Goal: Information Seeking & Learning: Compare options

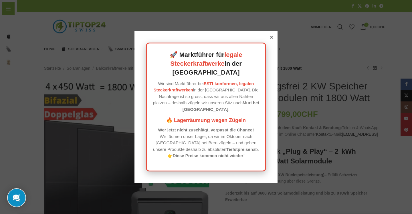
click at [269, 40] on div at bounding box center [271, 37] width 5 height 5
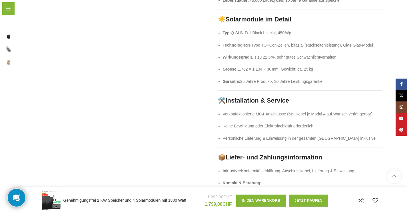
scroll to position [800, 0]
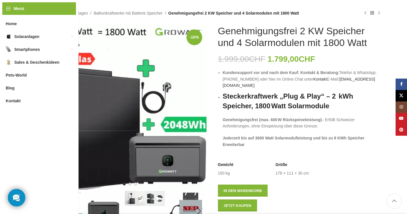
scroll to position [94, 0]
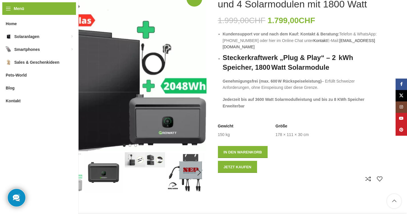
click at [132, 156] on img "3 / 8" at bounding box center [145, 159] width 40 height 15
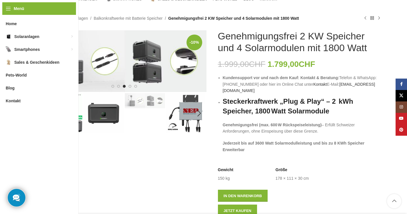
scroll to position [39, 0]
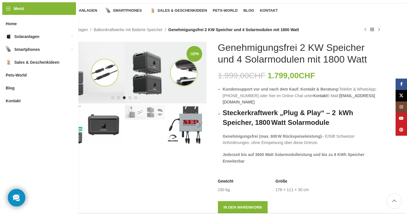
click at [195, 118] on div "Next slide" at bounding box center [199, 125] width 14 height 14
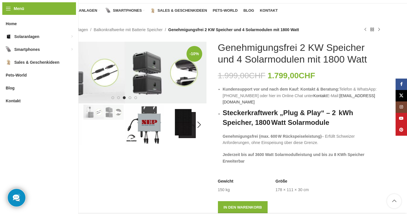
click at [143, 124] on img "4 / 8" at bounding box center [145, 125] width 40 height 40
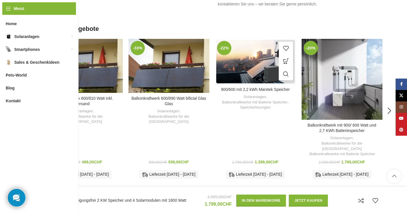
scroll to position [1021, 0]
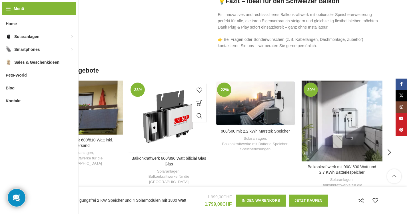
click at [167, 107] on div "Balkonkraftwerk 600/890 Watt bificial Glas Glas" at bounding box center [161, 117] width 13 height 72
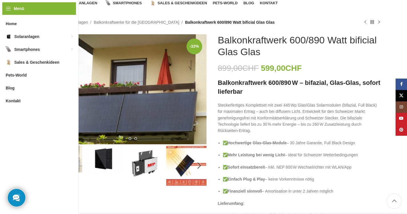
scroll to position [99, 0]
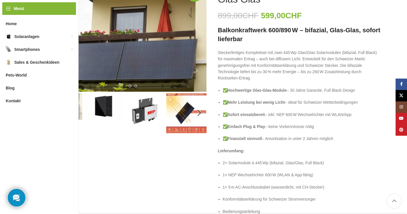
click at [147, 111] on img "3 / 6" at bounding box center [145, 111] width 40 height 36
click at [147, 113] on img "3 / 6" at bounding box center [145, 111] width 40 height 36
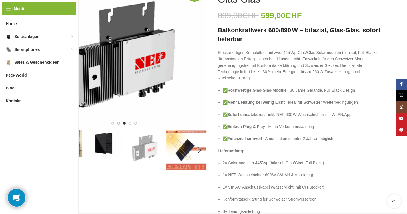
click at [147, 113] on div "-33% Klick zum Vergrößern" at bounding box center [124, 55] width 165 height 147
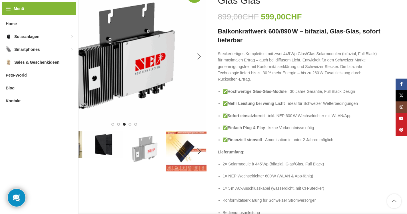
click at [202, 56] on div "Next slide" at bounding box center [199, 56] width 14 height 14
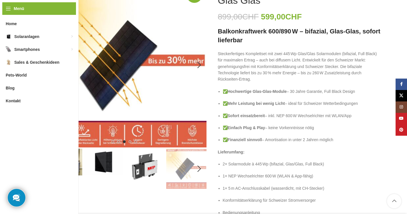
click at [202, 56] on img "4 / 6" at bounding box center [124, 65] width 165 height 165
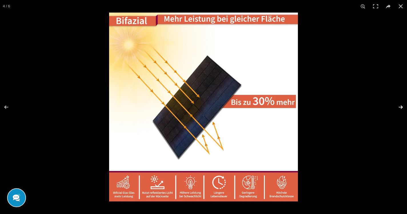
click at [400, 107] on button at bounding box center [397, 107] width 20 height 29
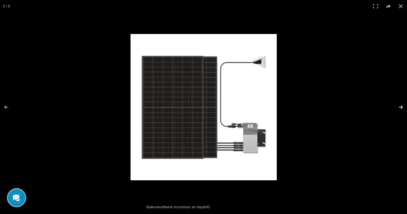
click at [400, 107] on button at bounding box center [397, 107] width 20 height 29
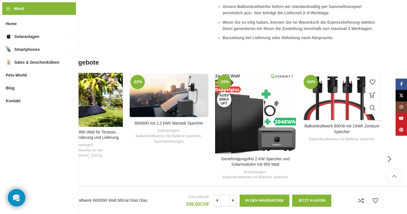
scroll to position [1422, 0]
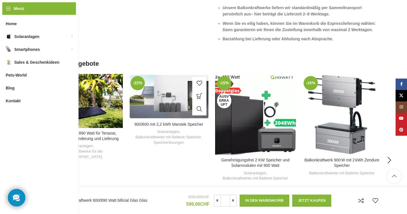
click at [187, 74] on div "900/600 mit 2,2 kWh Marstek Speicher" at bounding box center [184, 96] width 10 height 45
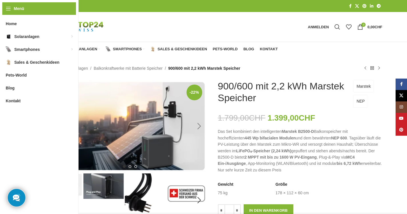
click at [200, 125] on div "Next slide" at bounding box center [199, 126] width 14 height 14
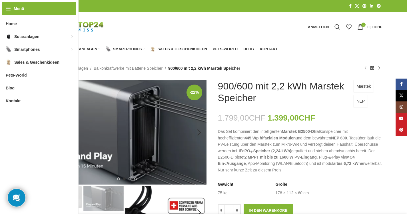
click at [199, 125] on img "2 / 8" at bounding box center [124, 132] width 165 height 104
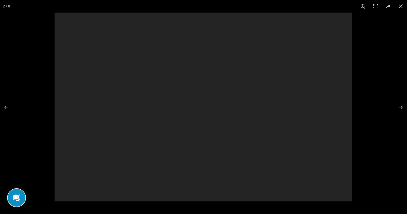
click at [199, 125] on div at bounding box center [204, 107] width 298 height 189
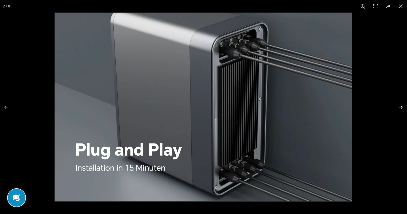
click at [400, 105] on button at bounding box center [397, 107] width 20 height 29
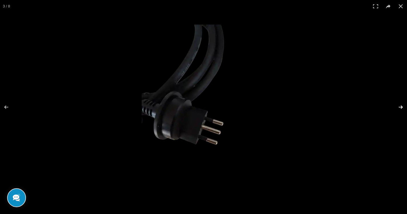
click at [400, 105] on button at bounding box center [397, 107] width 20 height 29
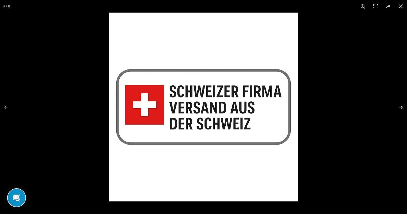
click at [400, 105] on button at bounding box center [397, 107] width 20 height 29
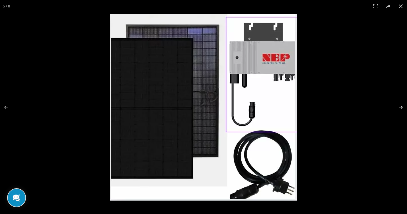
click at [400, 105] on button at bounding box center [397, 107] width 20 height 29
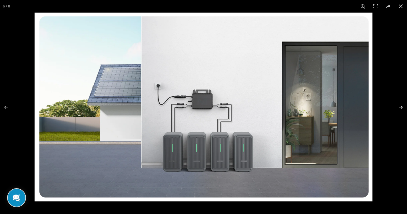
click at [400, 105] on button at bounding box center [397, 107] width 20 height 29
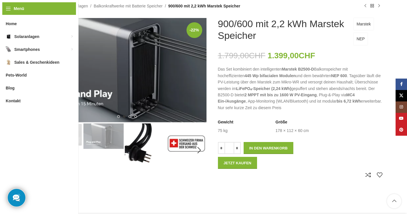
scroll to position [78, 0]
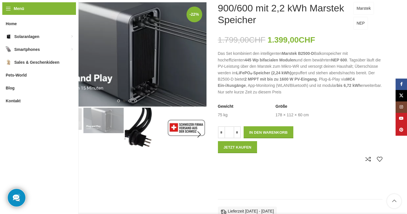
click at [50, 117] on img "1 / 8" at bounding box center [62, 119] width 40 height 23
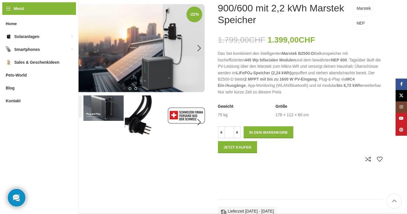
scroll to position [83, 0]
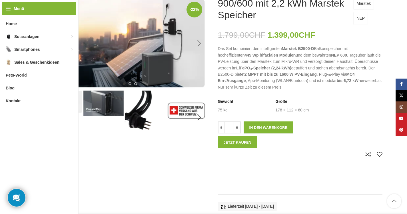
click at [201, 42] on div "Next slide" at bounding box center [199, 43] width 14 height 14
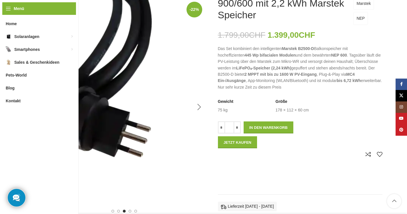
click at [196, 105] on div "Next slide" at bounding box center [199, 107] width 14 height 14
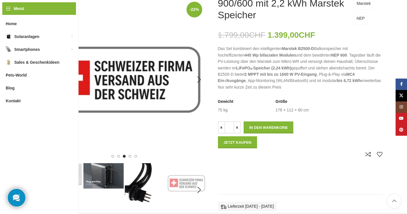
click at [196, 105] on img "4 / 8" at bounding box center [124, 79] width 165 height 165
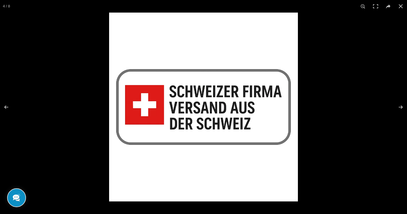
click at [196, 104] on img at bounding box center [203, 107] width 189 height 189
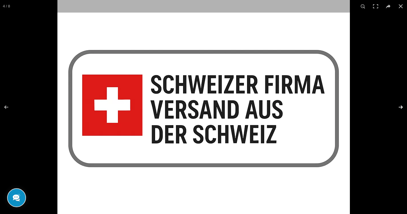
click at [402, 105] on button at bounding box center [397, 107] width 20 height 29
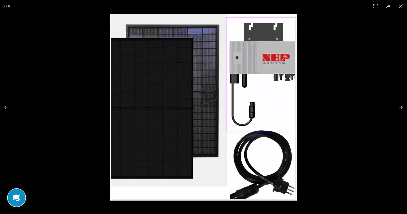
click at [403, 104] on button at bounding box center [397, 107] width 20 height 29
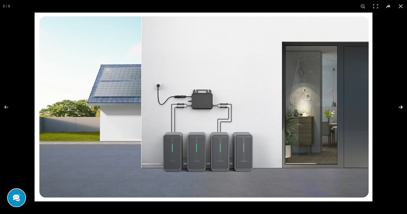
click at [403, 104] on button at bounding box center [397, 107] width 20 height 29
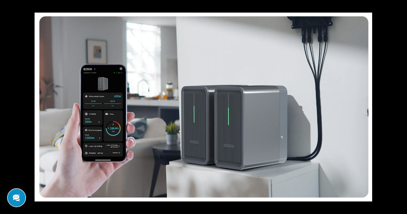
click at [403, 104] on button at bounding box center [397, 107] width 20 height 29
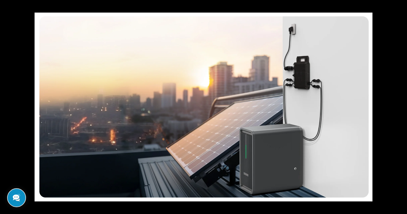
click at [403, 104] on button at bounding box center [397, 107] width 20 height 29
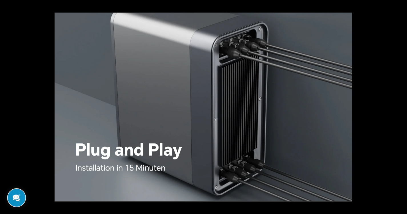
click at [403, 104] on button at bounding box center [397, 107] width 20 height 29
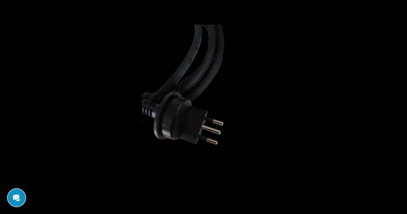
click at [403, 104] on button at bounding box center [397, 107] width 20 height 29
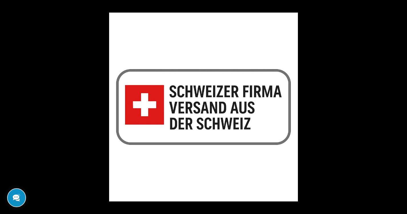
click at [403, 104] on button at bounding box center [397, 107] width 20 height 29
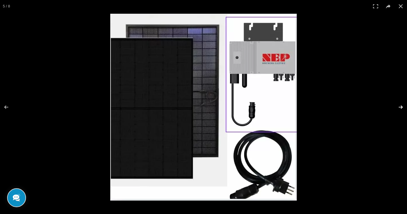
click at [404, 104] on button at bounding box center [397, 107] width 20 height 29
